Goal: Transaction & Acquisition: Download file/media

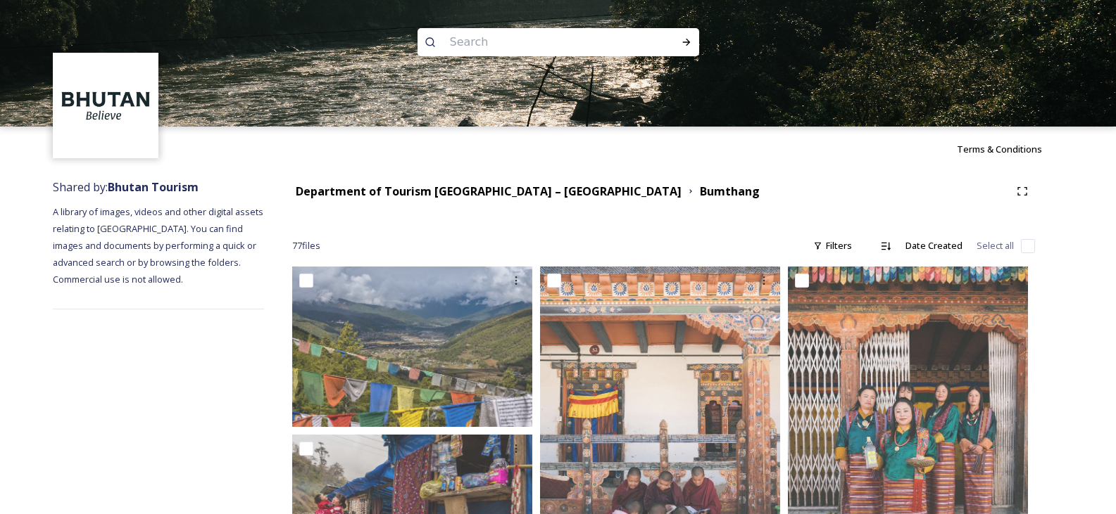
click at [474, 42] on input at bounding box center [539, 42] width 193 height 31
type input "food"
click at [687, 42] on icon at bounding box center [686, 42] width 11 height 11
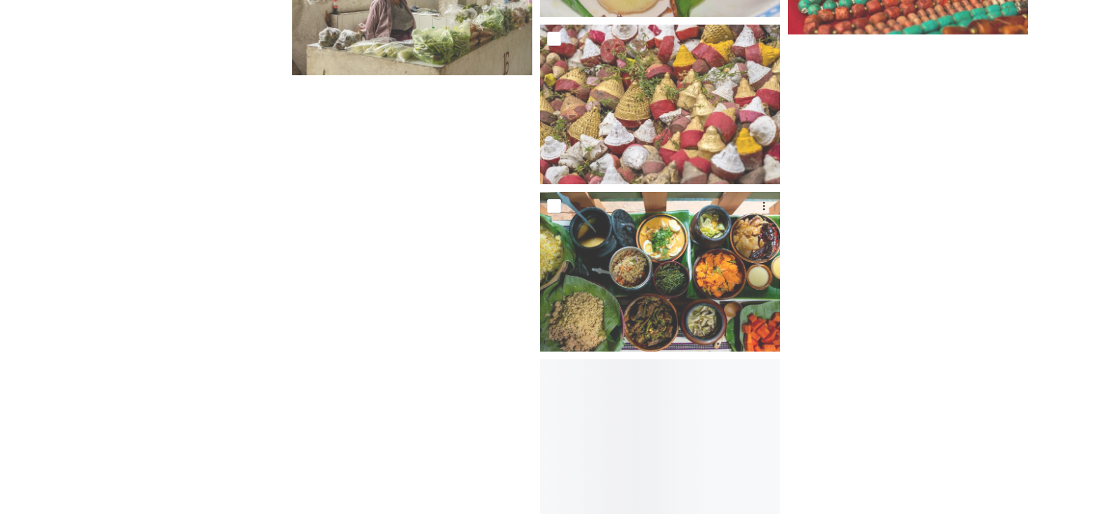
scroll to position [4982, 0]
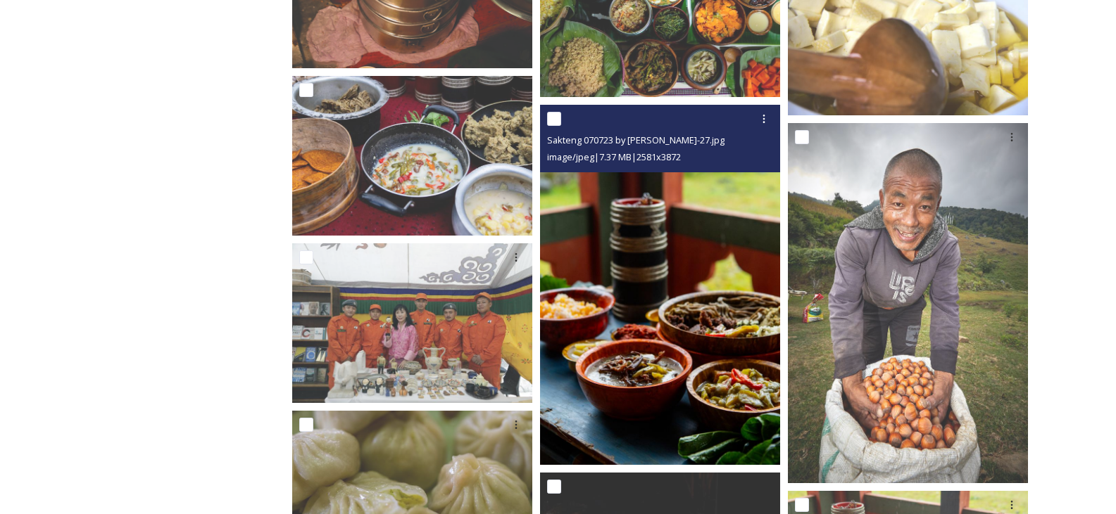
click at [686, 279] on img at bounding box center [660, 285] width 240 height 360
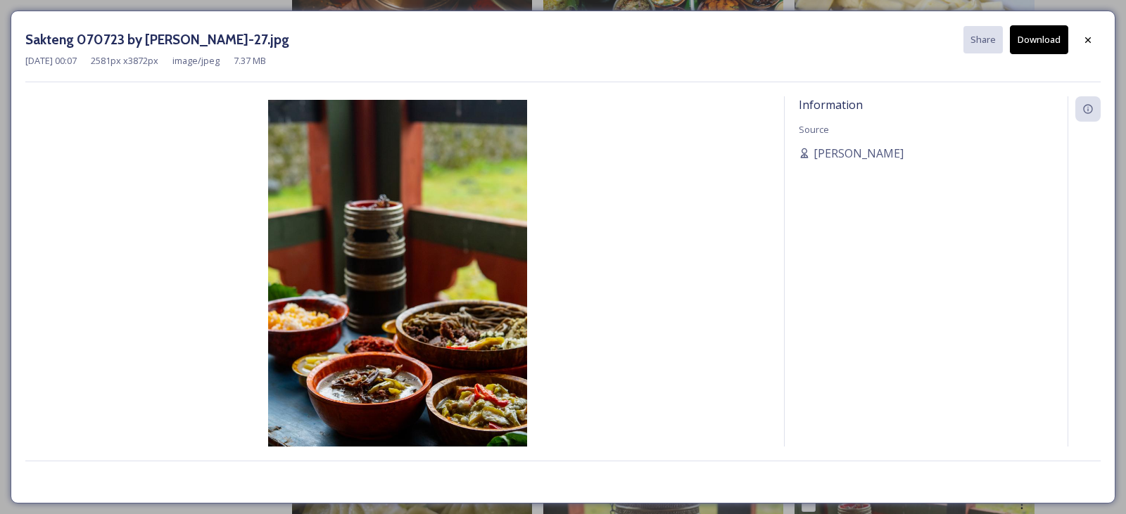
click at [1017, 43] on button "Download" at bounding box center [1039, 39] width 58 height 29
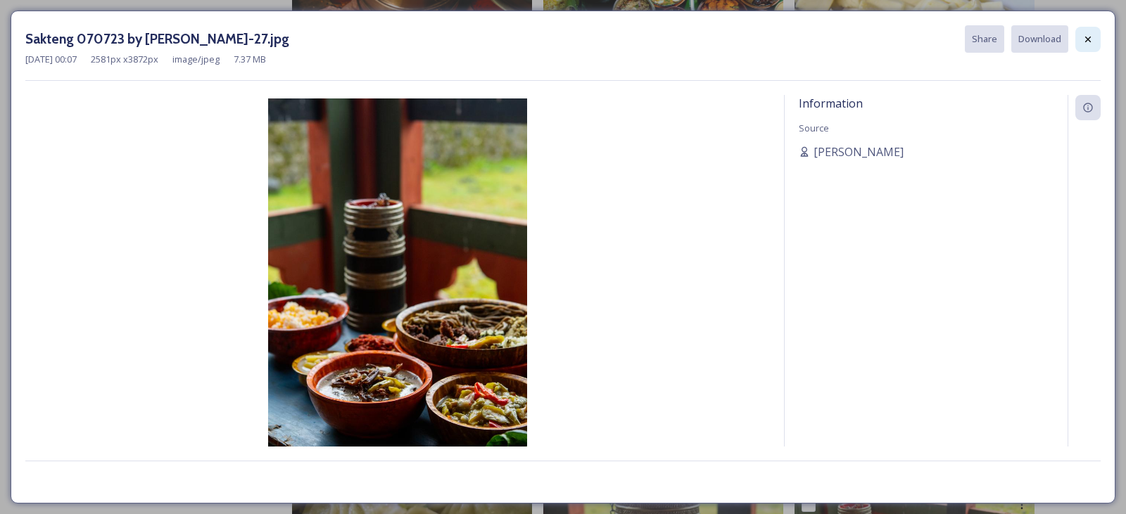
click at [1088, 38] on icon at bounding box center [1087, 39] width 11 height 11
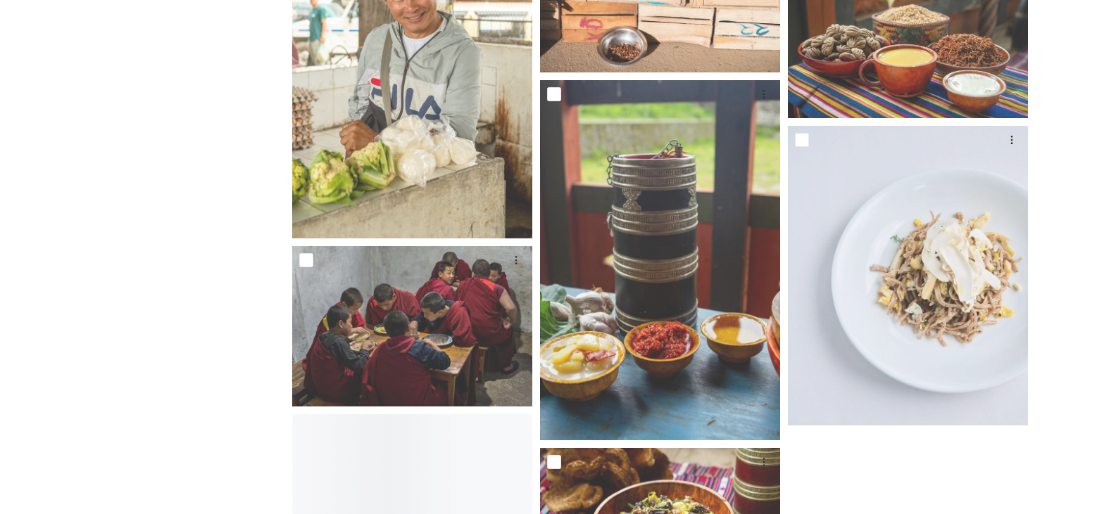
scroll to position [5615, 0]
